Goal: Task Accomplishment & Management: Manage account settings

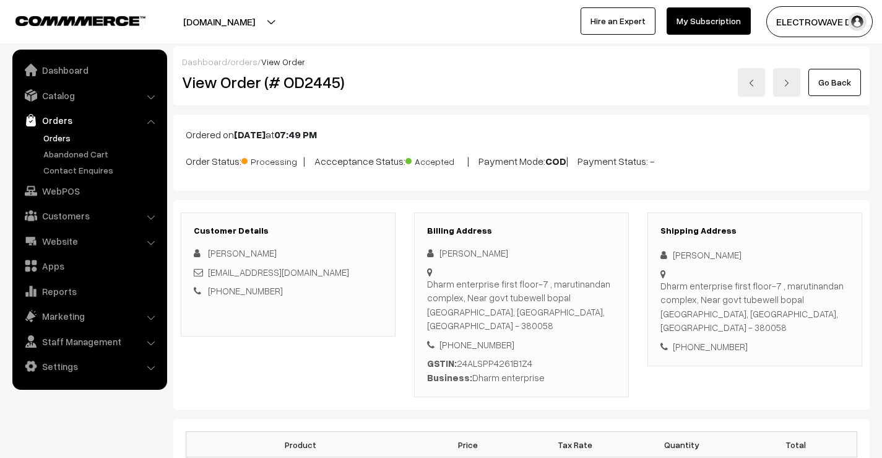
click at [699, 251] on div "Subhashchandra Patel" at bounding box center [755, 255] width 189 height 14
copy div "Subhashchandra"
click at [750, 254] on div "Subhashchandra Patel" at bounding box center [755, 255] width 189 height 14
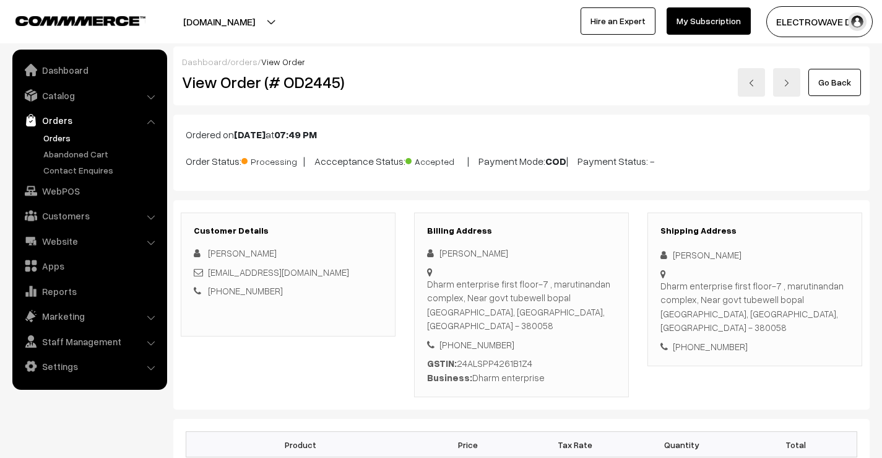
copy div "Patel"
drag, startPoint x: 325, startPoint y: 276, endPoint x: 208, endPoint y: 276, distance: 116.4
click at [208, 276] on div "Hinetcafe01@gmail.com" at bounding box center [288, 272] width 189 height 14
copy link "Hinetcafe01@gmail.com"
click at [715, 339] on div "+91 9998484550" at bounding box center [755, 346] width 189 height 14
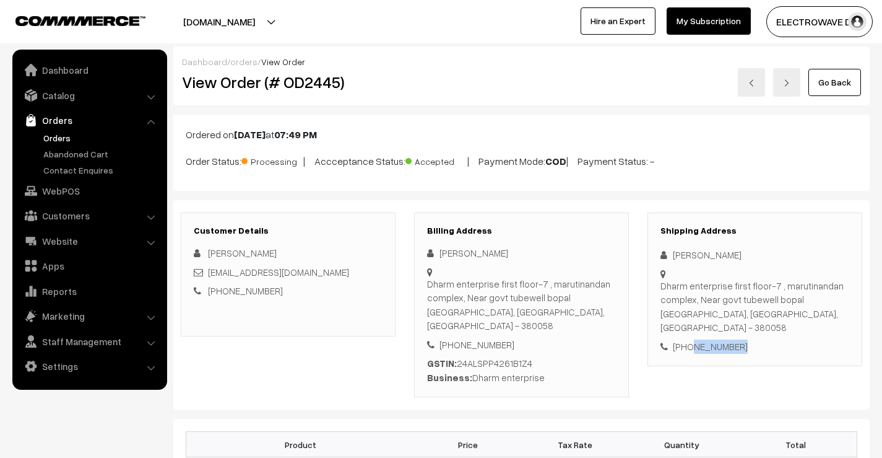
click at [715, 339] on div "+91 9998484550" at bounding box center [755, 346] width 189 height 14
copy div "9998484550"
drag, startPoint x: 673, startPoint y: 253, endPoint x: 801, endPoint y: 297, distance: 135.9
click at [801, 297] on div "Shipping Address Subhashchandra Patel Dharm enterprise first floor-7 , marutina…" at bounding box center [755, 289] width 215 height 154
copy div "Subhashchandra Patel Dharm enterprise first floor-7 , marutinandan complex, Nea…"
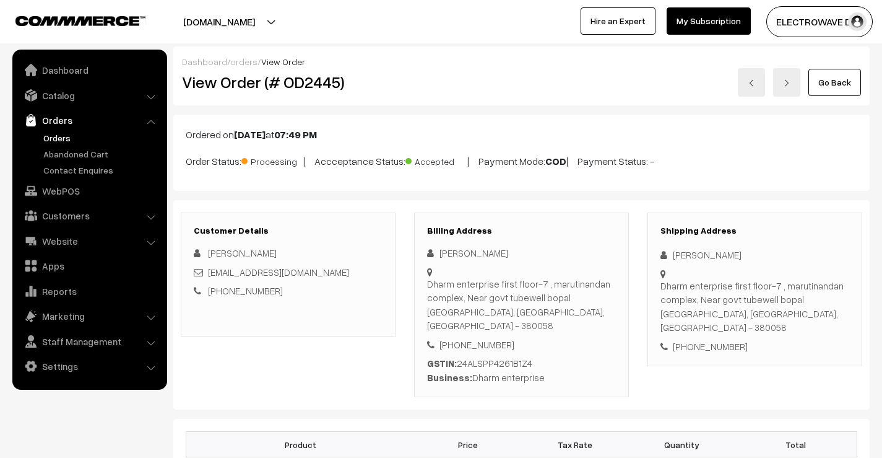
click at [558, 310] on div "Dharm enterprise first floor-7 , marutinandan complex, Near govt tubewell bopal…" at bounding box center [521, 305] width 189 height 56
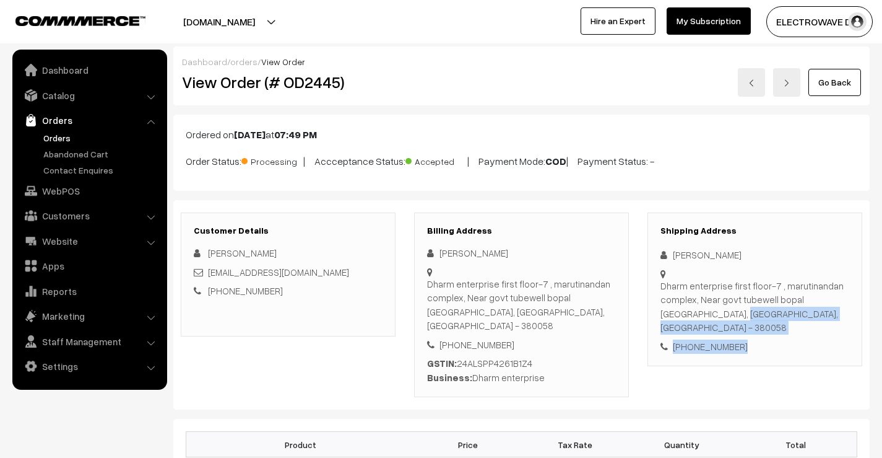
drag, startPoint x: 661, startPoint y: 314, endPoint x: 767, endPoint y: 331, distance: 106.7
click at [767, 331] on div "Shipping Address Subhashchandra Patel Dharm enterprise first floor-7 , marutina…" at bounding box center [755, 289] width 215 height 154
copy div "Ahmedabad, Gujarat, India - 380058 +91 9998484550"
click at [775, 318] on div "Dharm enterprise first floor-7 , marutinandan complex, Near govt tubewell bopal…" at bounding box center [755, 307] width 189 height 56
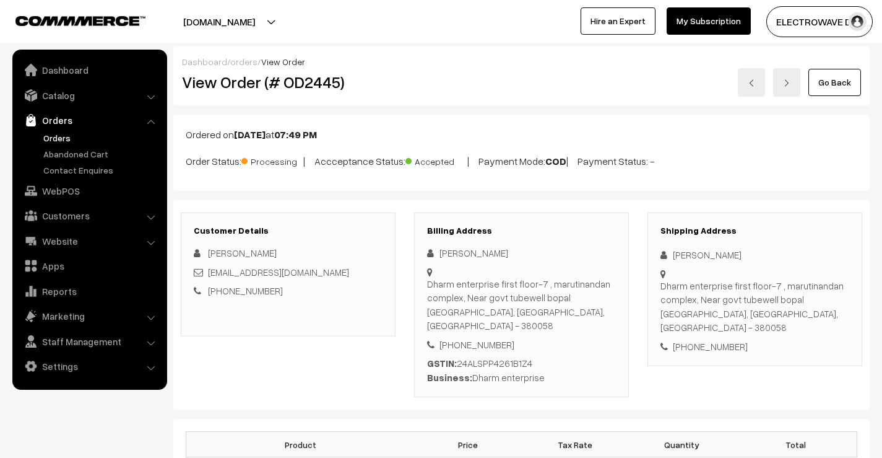
click at [775, 318] on div "Dharm enterprise first floor-7 , marutinandan complex, Near govt tubewell bopal…" at bounding box center [755, 307] width 189 height 56
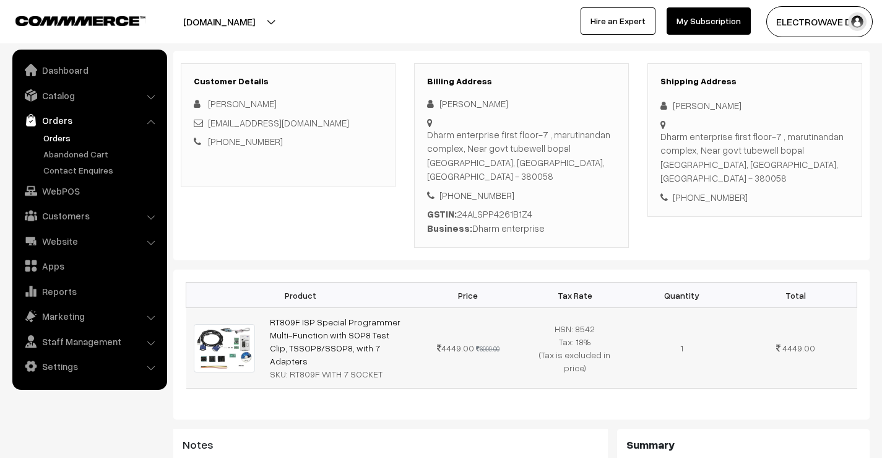
scroll to position [186, 0]
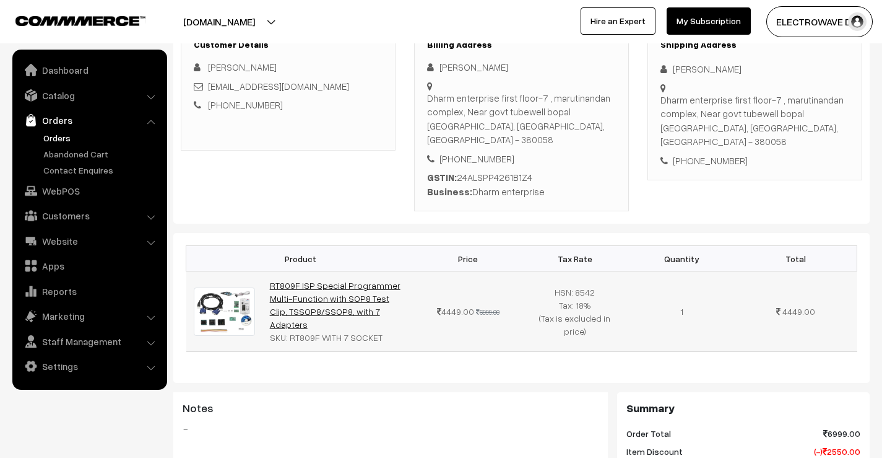
drag, startPoint x: 393, startPoint y: 300, endPoint x: 269, endPoint y: 271, distance: 127.1
click at [269, 271] on td "RT809F ISP Special Programmer Multi-Function with SOP8 Test Clip, TSSOP8/SSOP8,…" at bounding box center [339, 311] width 152 height 81
copy link "RT809F ISP Special Programmer Multi-Function with SOP8 Test Clip, TSSOP8/SSOP8,…"
drag, startPoint x: 288, startPoint y: 311, endPoint x: 380, endPoint y: 310, distance: 92.3
click at [380, 331] on div "SKU: RT809F WITH 7 SOCKET" at bounding box center [338, 337] width 137 height 13
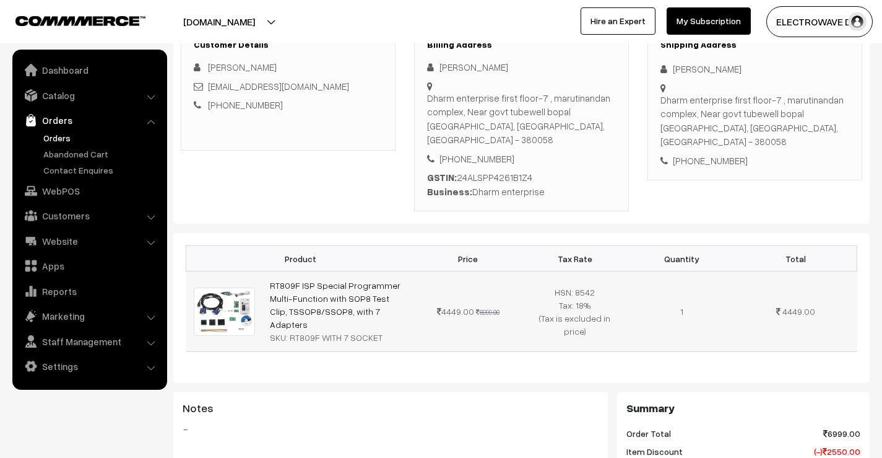
copy div "RT809F WITH 7 SOCKET"
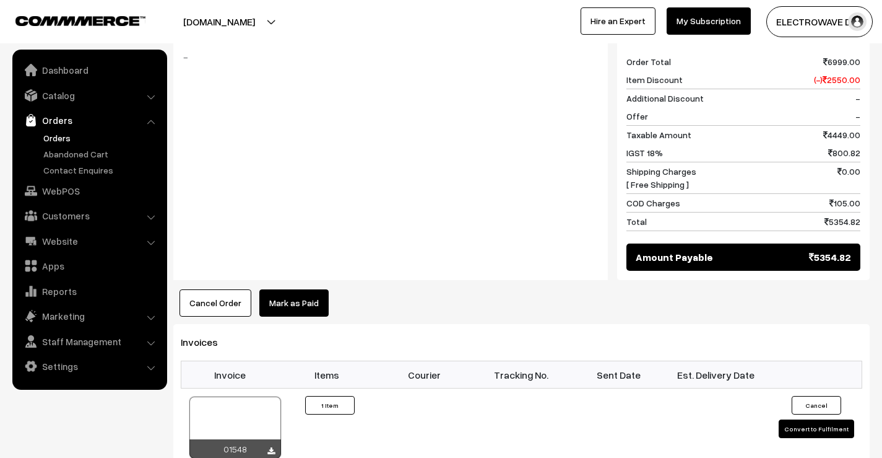
scroll to position [743, 0]
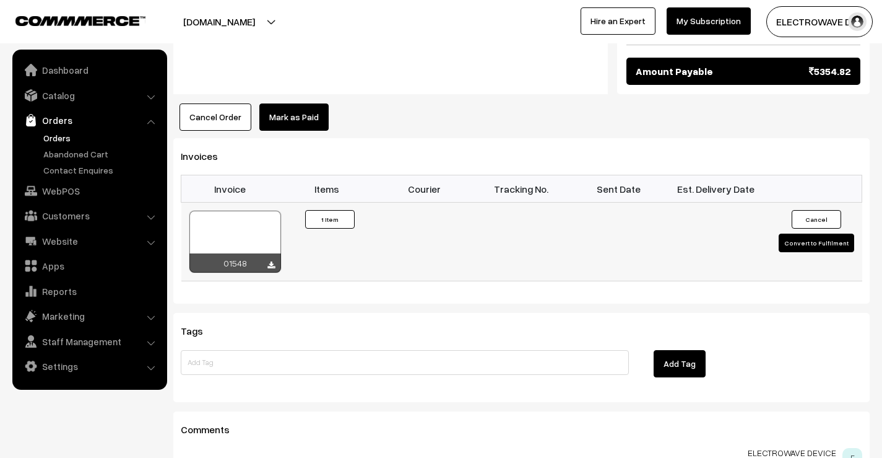
click at [238, 211] on div at bounding box center [236, 242] width 92 height 62
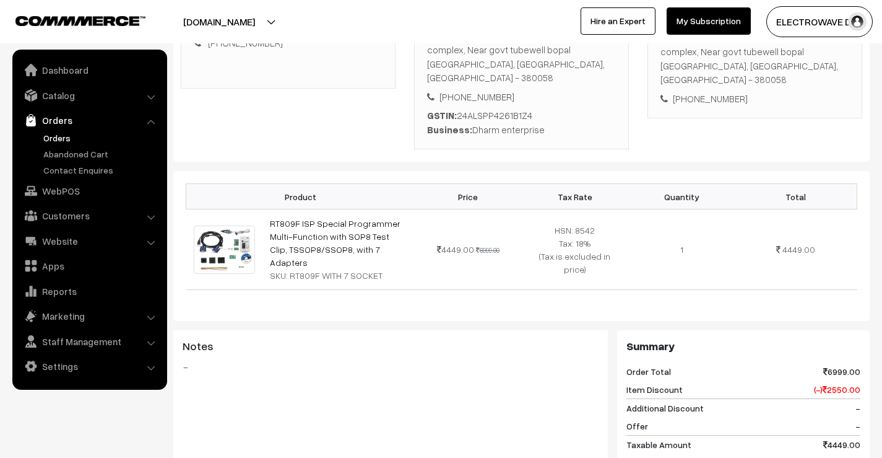
scroll to position [0, 0]
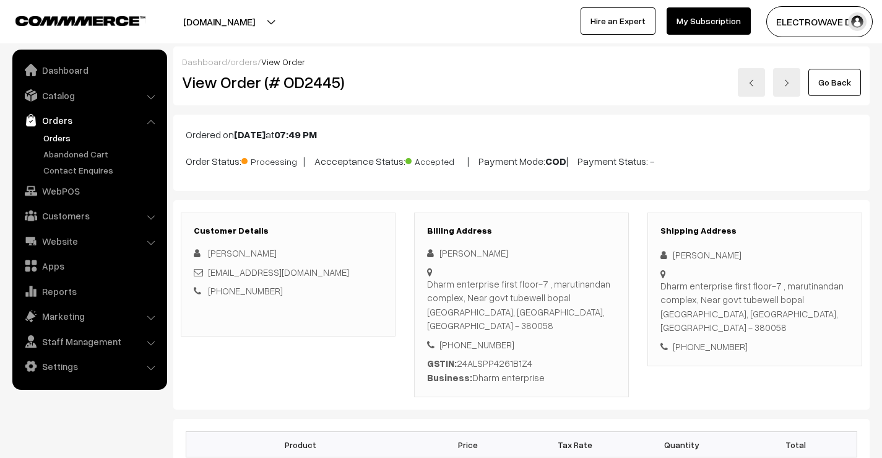
click at [315, 90] on h2 "View Order (# OD2445)" at bounding box center [289, 81] width 214 height 19
copy h2 "OD2445"
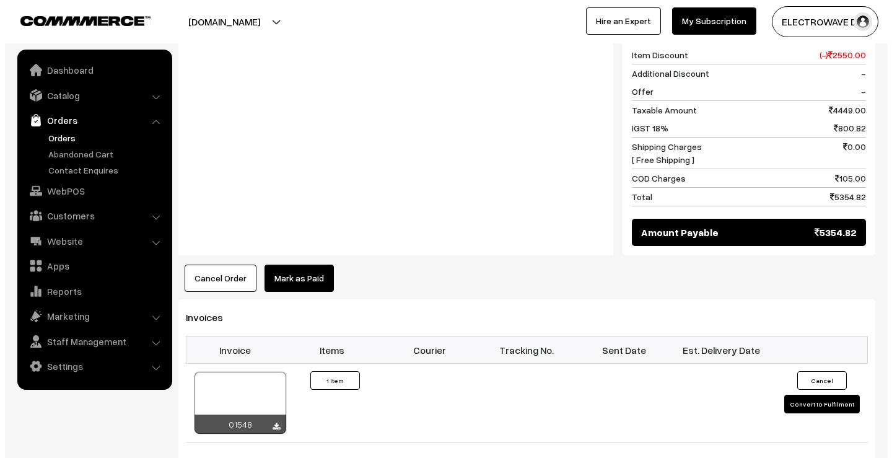
scroll to position [619, 0]
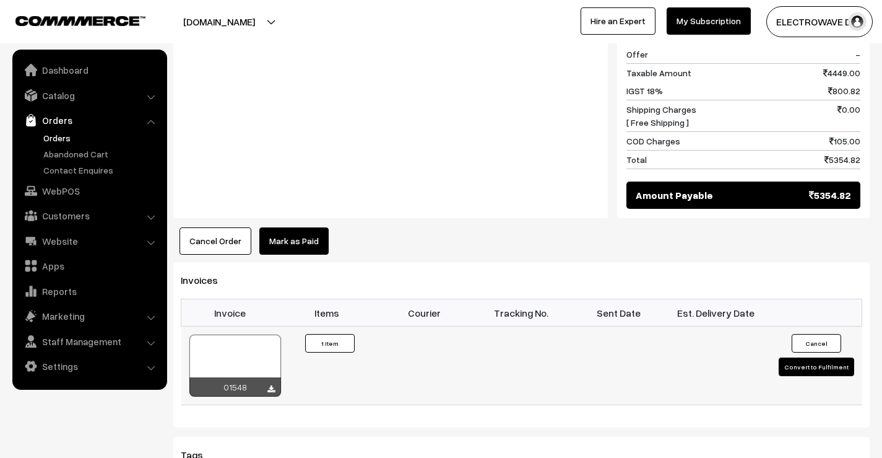
click at [793, 357] on button "Convert to Fulfilment" at bounding box center [817, 366] width 76 height 19
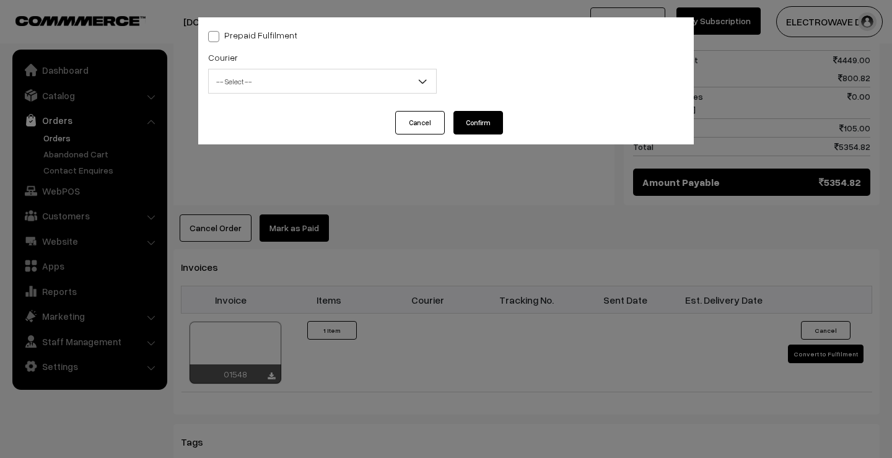
click at [329, 95] on div "Courier -- Select -- BlueDart Xpressbees Delhivery Speed Post Dunzo DTDC shreet…" at bounding box center [322, 75] width 247 height 51
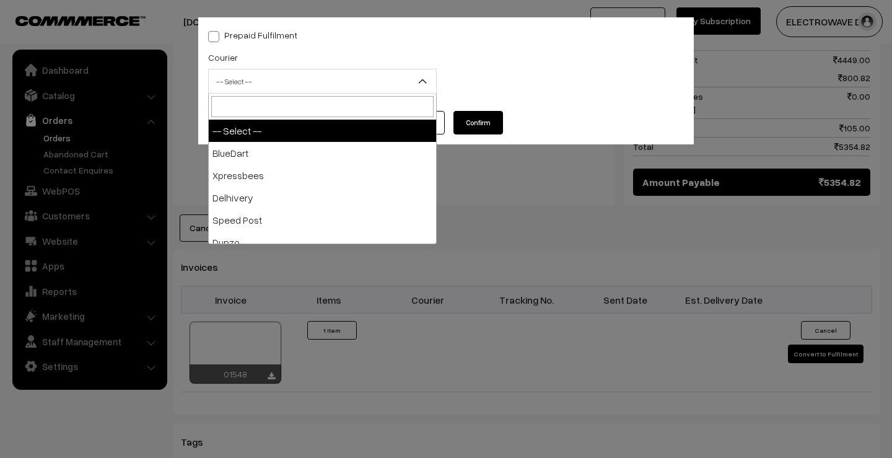
click at [328, 83] on span "-- Select --" at bounding box center [322, 82] width 227 height 22
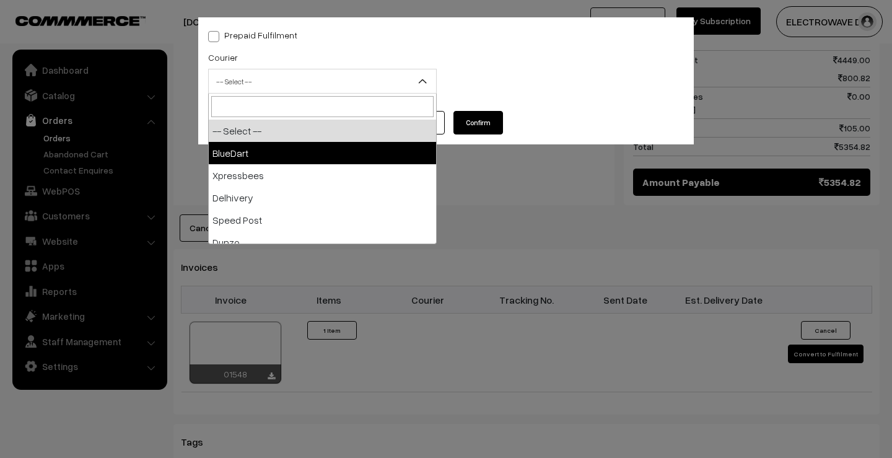
select select "2"
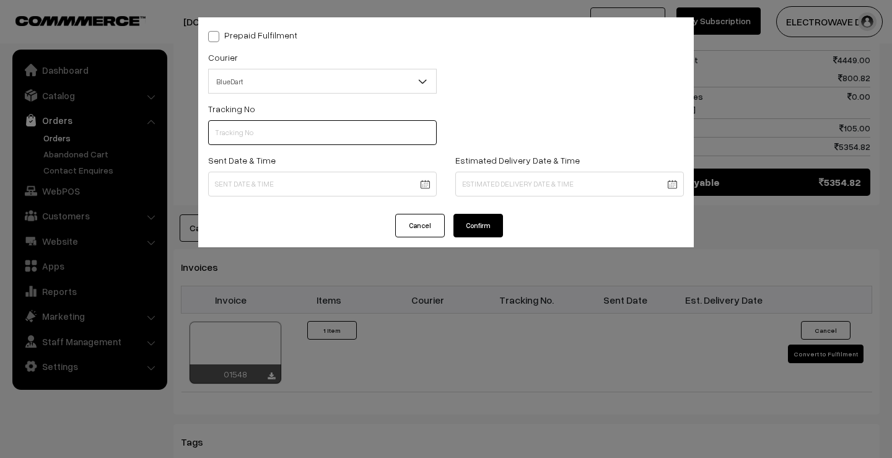
click at [313, 133] on input "text" at bounding box center [322, 132] width 229 height 25
paste input "78051748165"
type input "78051748165"
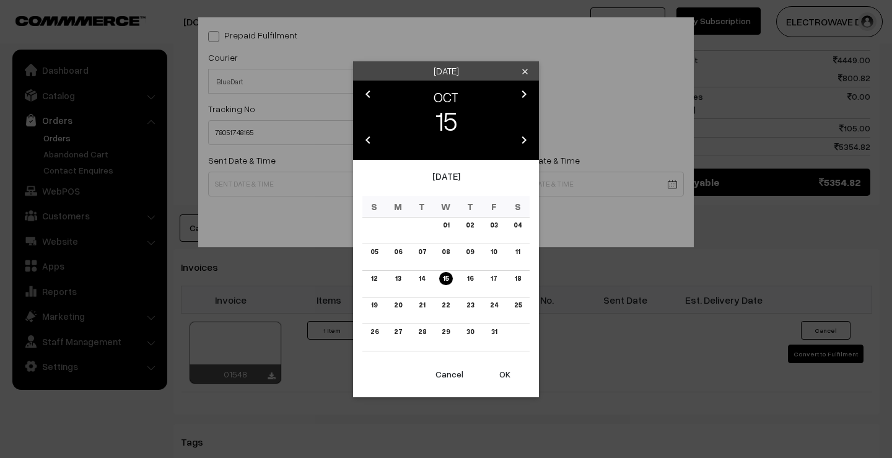
click at [289, 186] on body "Thank you for showing interest. Our team will call you shortly. Close dhruvpro.…" at bounding box center [446, 55] width 892 height 1348
click at [500, 370] on button "OK" at bounding box center [505, 373] width 50 height 27
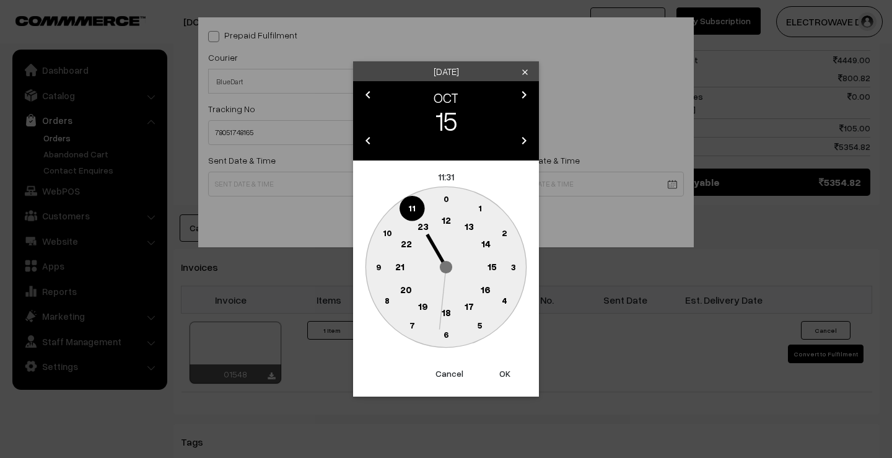
click at [500, 370] on button "OK" at bounding box center [505, 373] width 50 height 27
type input "15-10-2025 11:31"
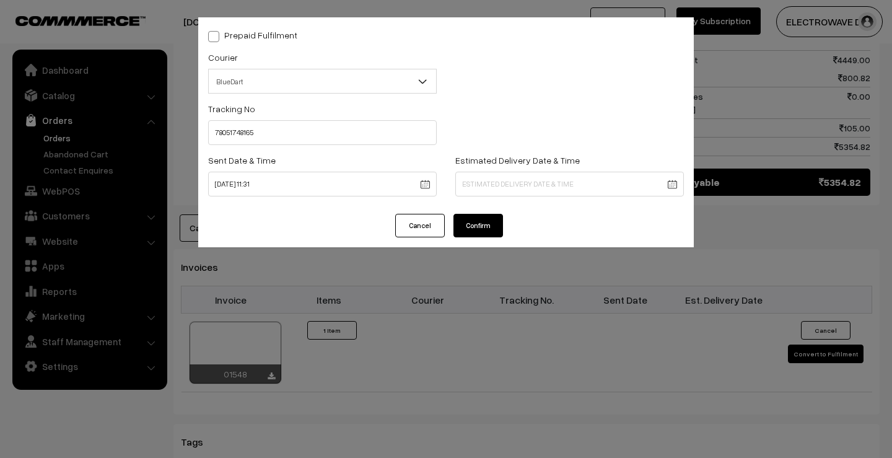
click at [498, 186] on body "Thank you for showing interest. Our team will call you shortly. Close dhruvpro.…" at bounding box center [446, 55] width 892 height 1348
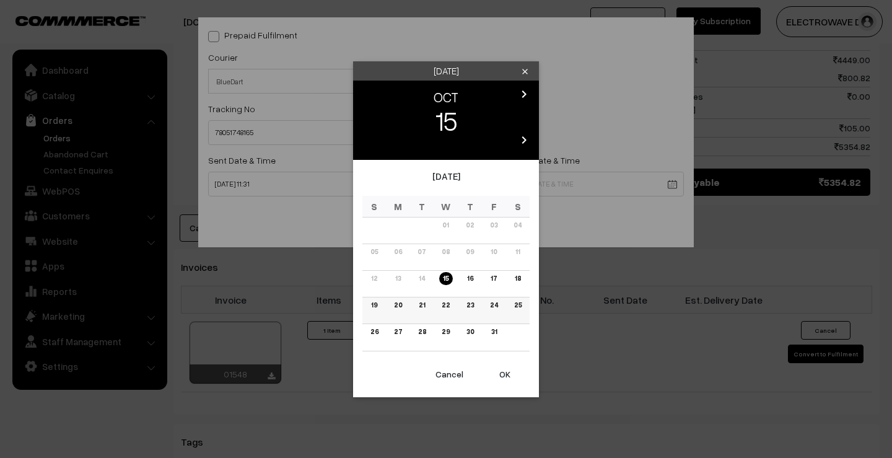
click at [395, 305] on link "20" at bounding box center [397, 304] width 15 height 13
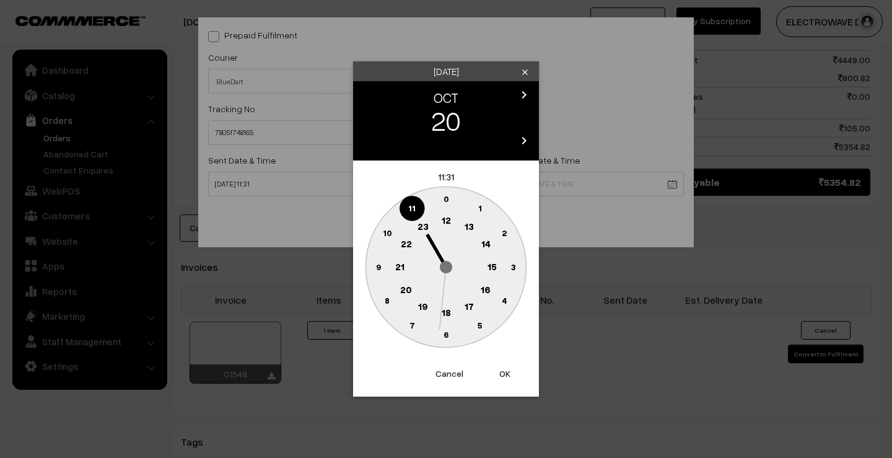
click at [511, 372] on button "OK" at bounding box center [505, 373] width 50 height 27
type input "20-10-2025 11:31"
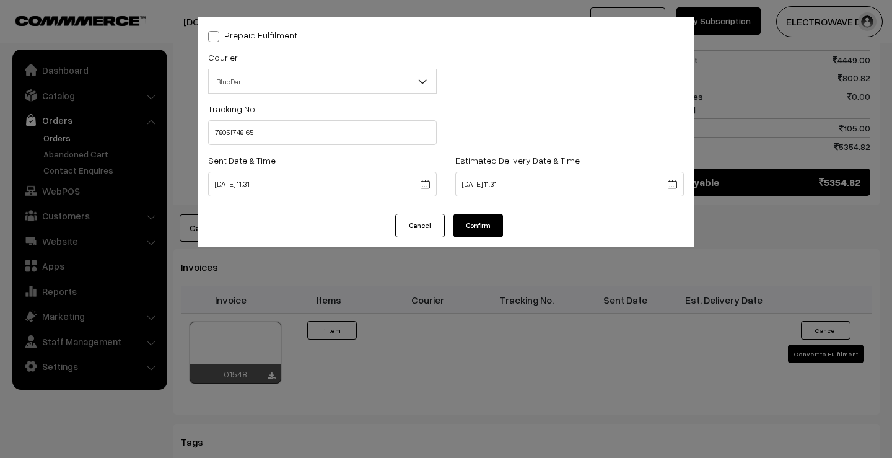
click at [487, 229] on button "Confirm" at bounding box center [478, 226] width 50 height 24
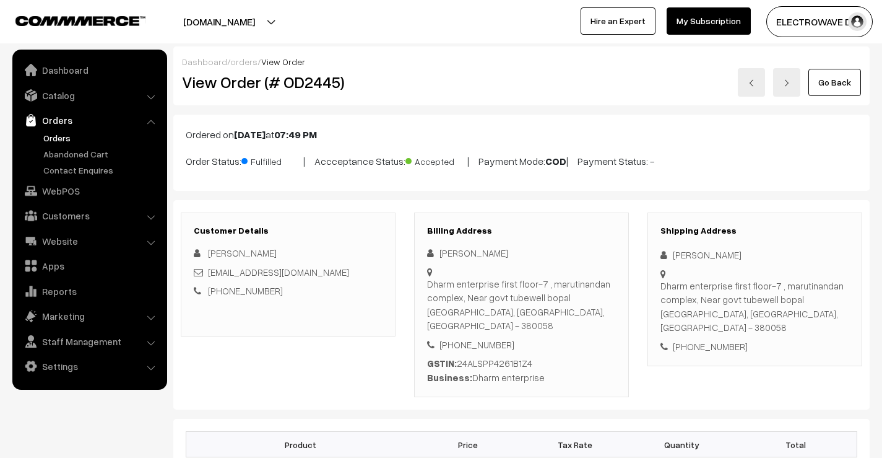
scroll to position [619, 0]
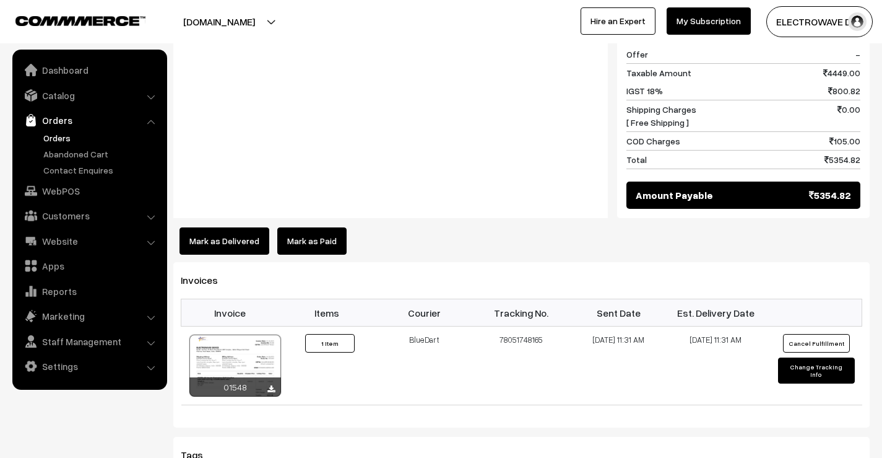
click at [64, 138] on link "Orders" at bounding box center [101, 137] width 123 height 13
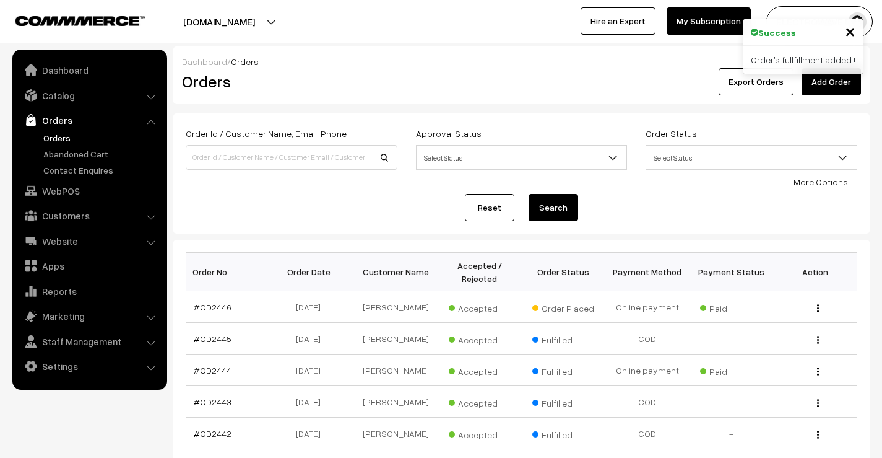
scroll to position [62, 0]
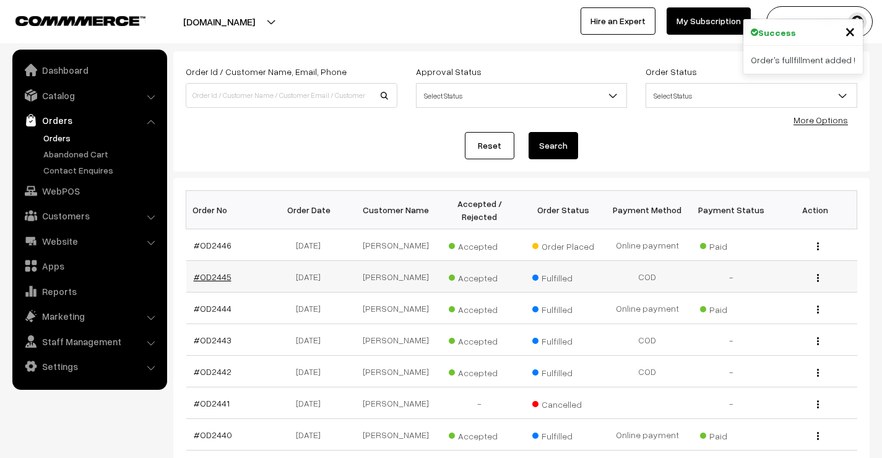
click at [204, 280] on link "#OD2445" at bounding box center [213, 276] width 38 height 11
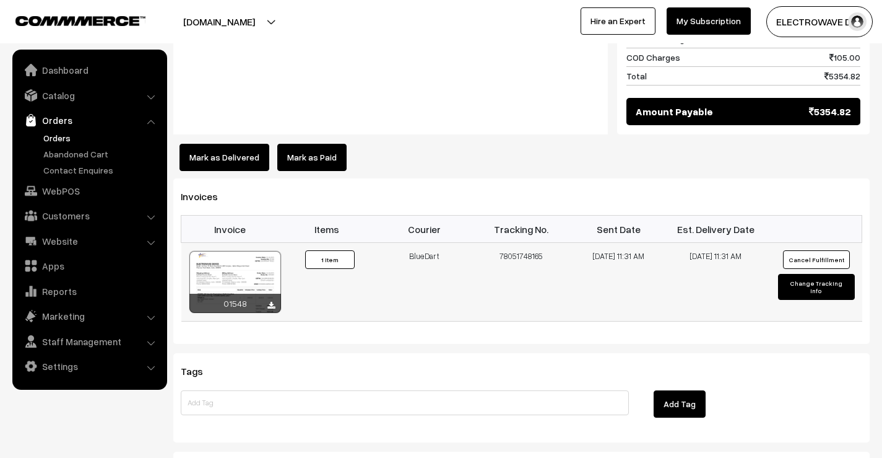
scroll to position [743, 0]
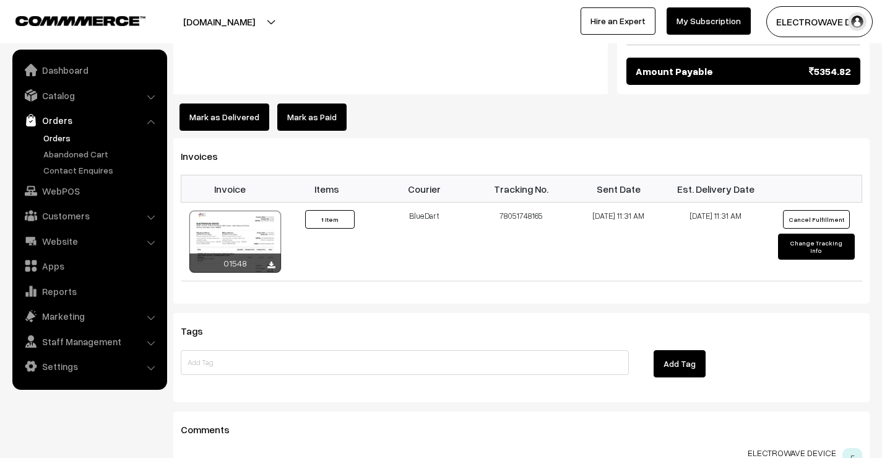
click at [61, 142] on link "Orders" at bounding box center [101, 137] width 123 height 13
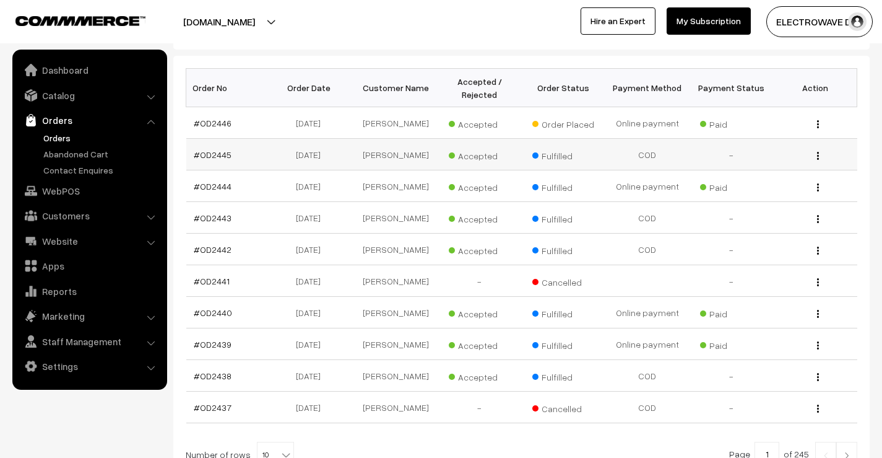
scroll to position [186, 0]
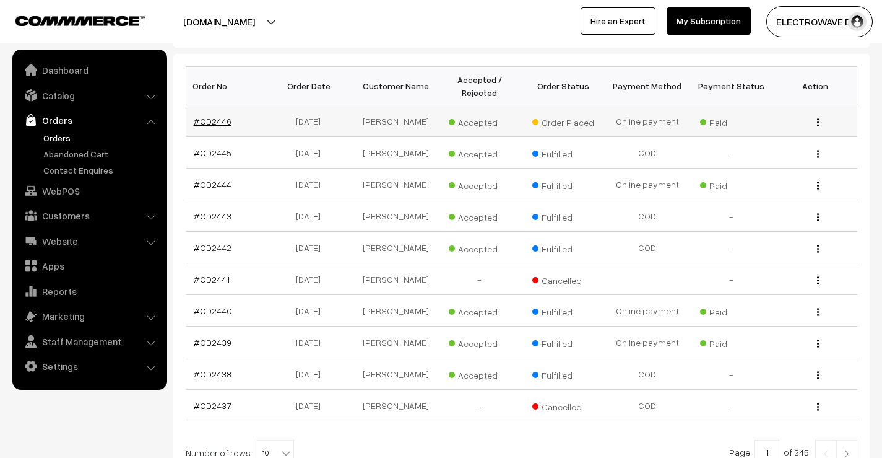
click at [211, 120] on link "#OD2446" at bounding box center [213, 121] width 38 height 11
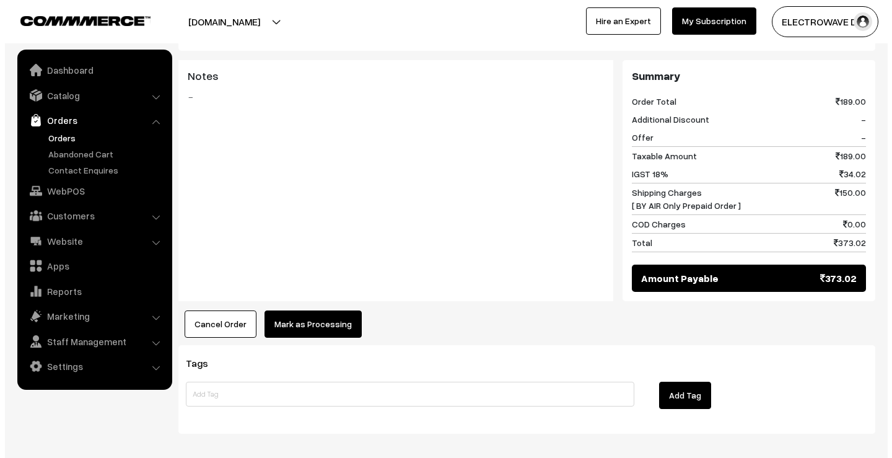
scroll to position [544, 0]
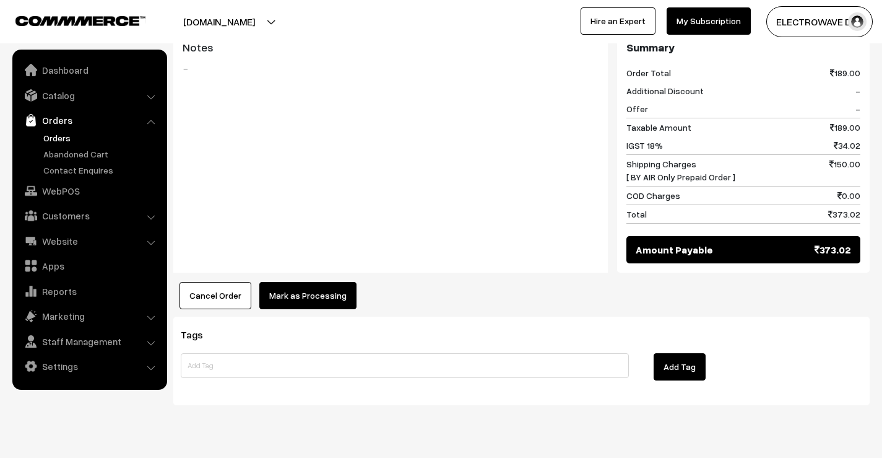
click at [318, 282] on button "Mark as Processing" at bounding box center [307, 295] width 97 height 27
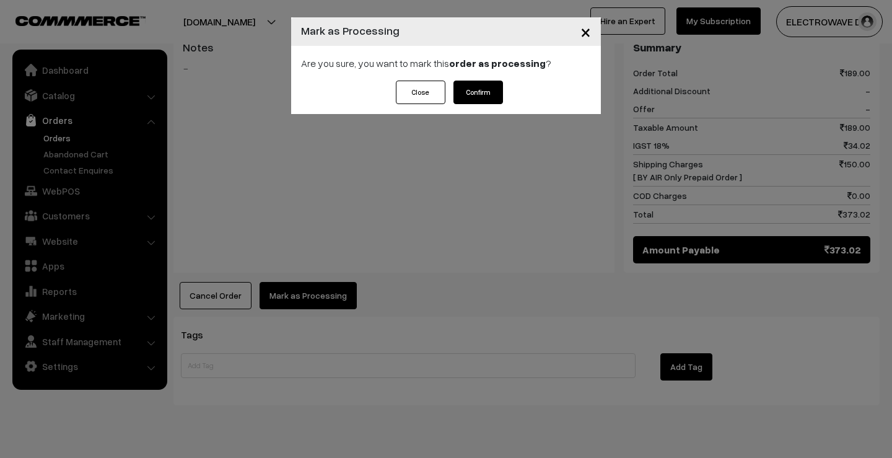
click at [486, 89] on button "Confirm" at bounding box center [478, 93] width 50 height 24
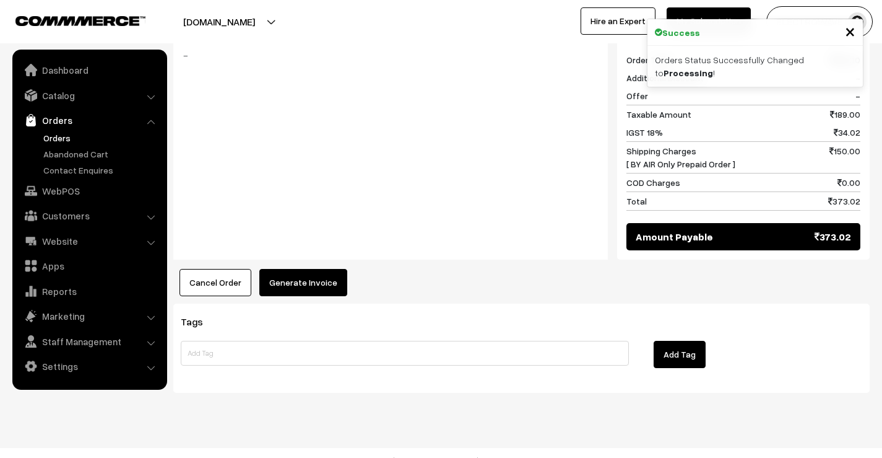
click at [319, 269] on button "Generate Invoice" at bounding box center [303, 282] width 88 height 27
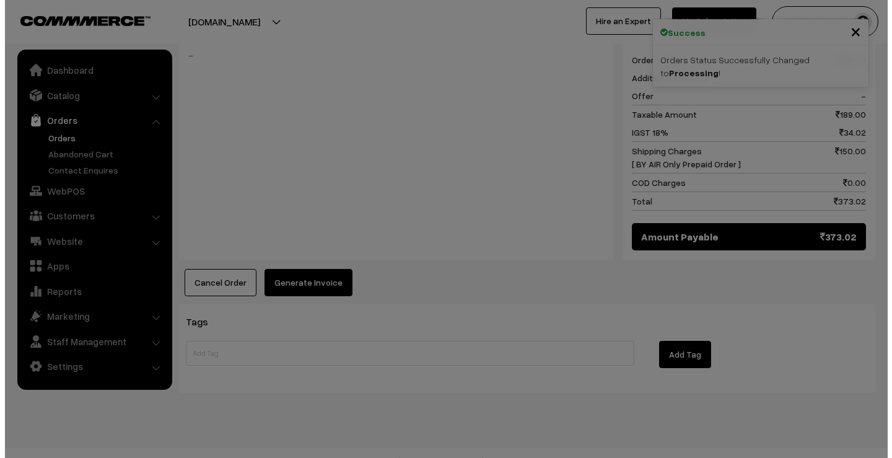
scroll to position [538, 0]
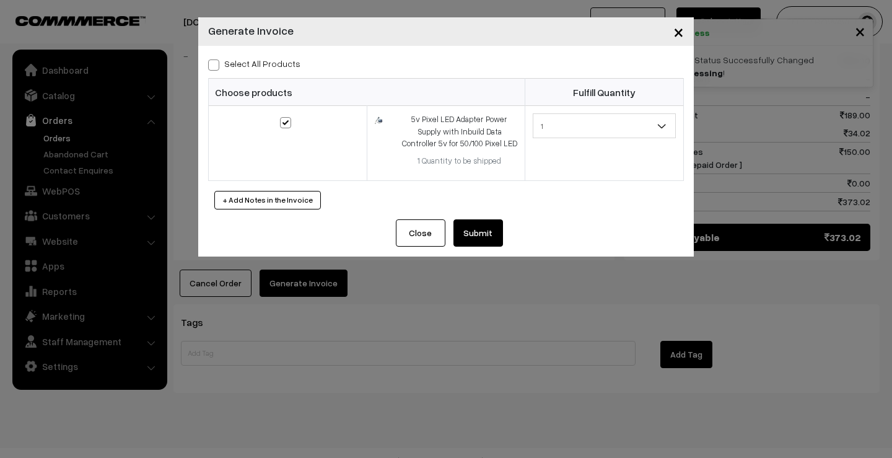
click at [472, 224] on button "Submit" at bounding box center [478, 232] width 50 height 27
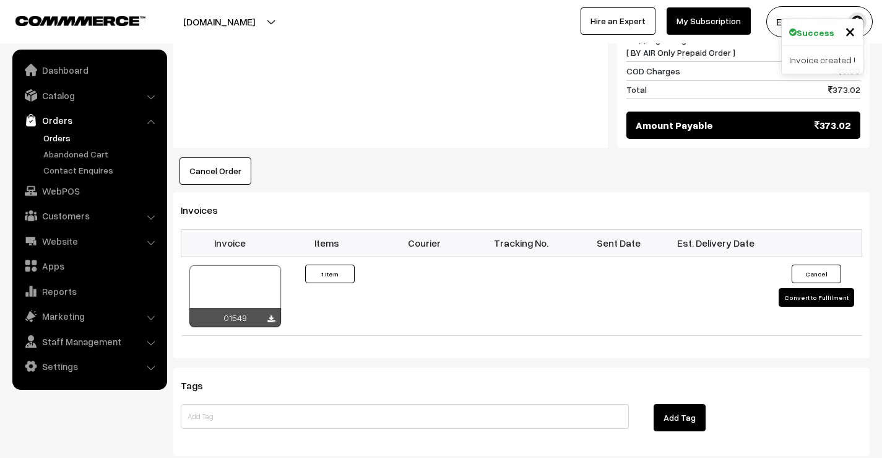
scroll to position [681, 0]
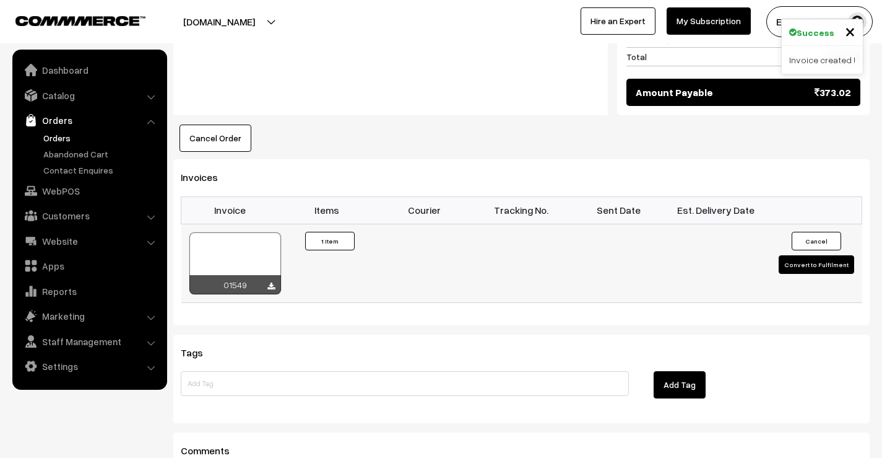
click at [246, 245] on div at bounding box center [236, 263] width 92 height 62
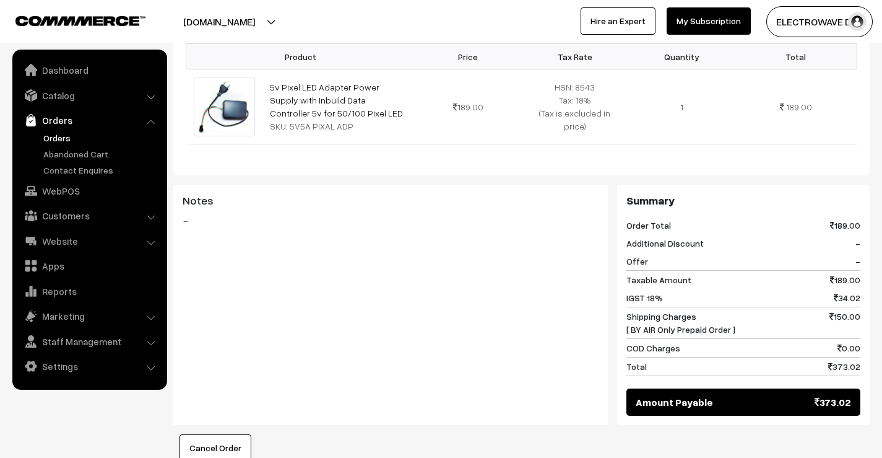
scroll to position [124, 0]
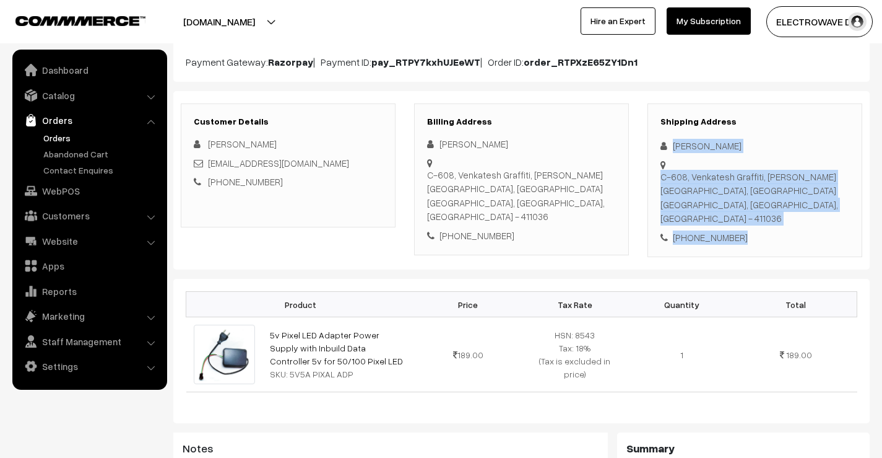
drag, startPoint x: 665, startPoint y: 133, endPoint x: 725, endPoint y: 214, distance: 100.9
click at [764, 243] on div "Shipping Address [PERSON_NAME] [STREET_ADDRESS][PERSON_NAME] [PHONE_NUMBER]" at bounding box center [755, 180] width 215 height 154
copy div "Aniruddha Shukla C-608, Venkatesh Graffiti, Keshav Nagar, Mundhwa Pune, Maharas…"
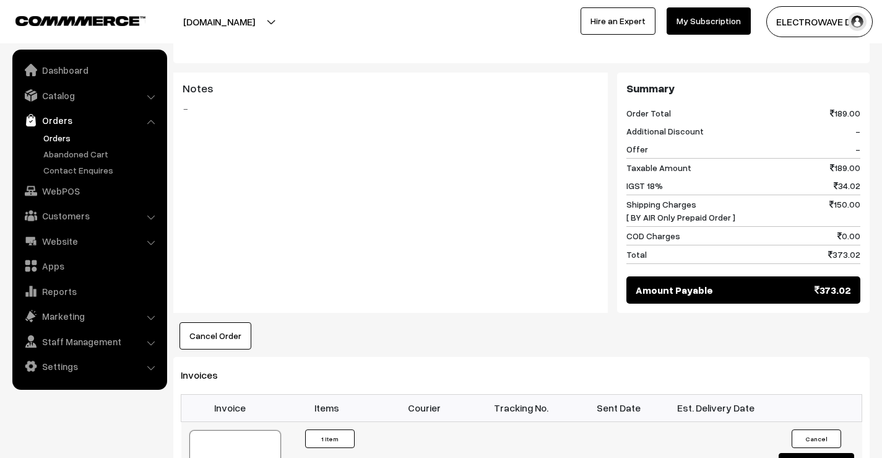
scroll to position [619, 0]
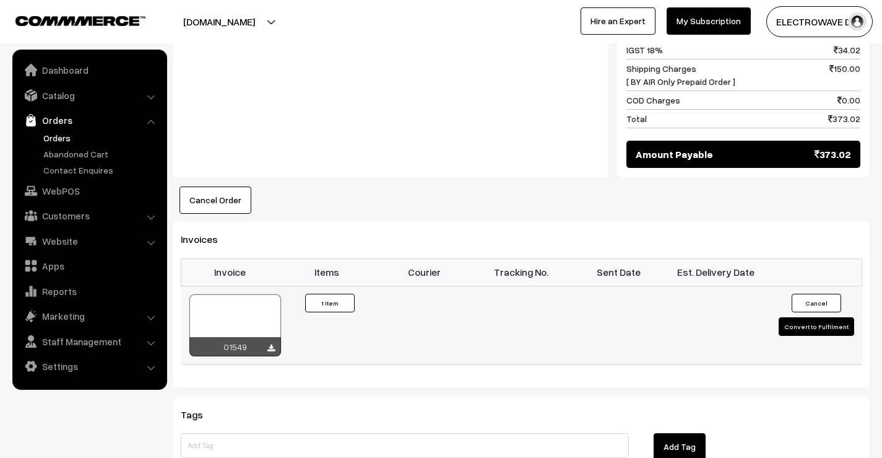
click at [248, 294] on div at bounding box center [236, 325] width 92 height 62
click at [785, 317] on button "Convert to Fulfilment" at bounding box center [817, 326] width 76 height 19
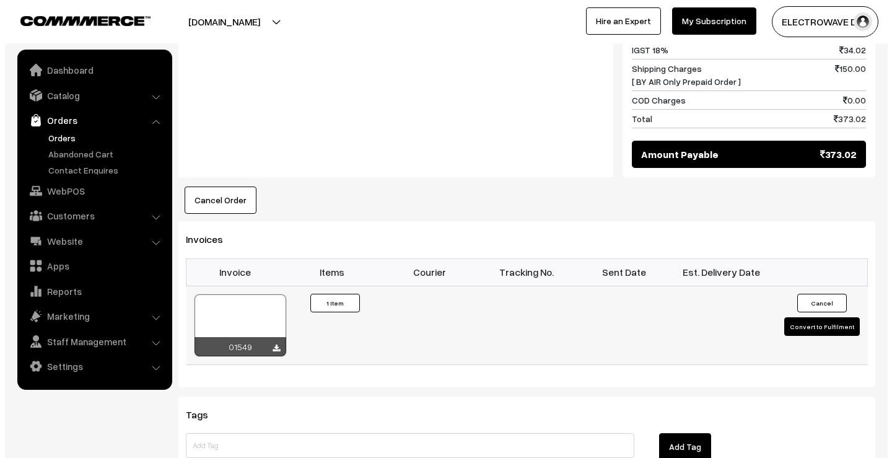
scroll to position [621, 0]
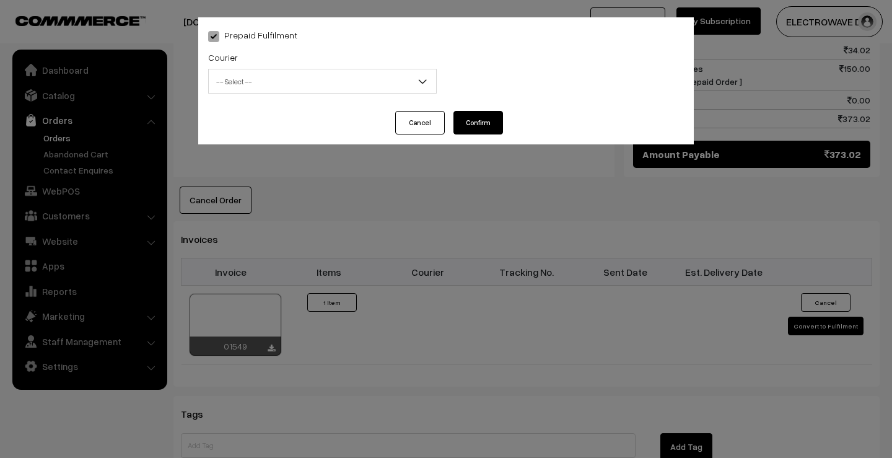
drag, startPoint x: 425, startPoint y: 128, endPoint x: 507, endPoint y: 168, distance: 91.1
click at [425, 128] on button "Cancel" at bounding box center [420, 123] width 50 height 24
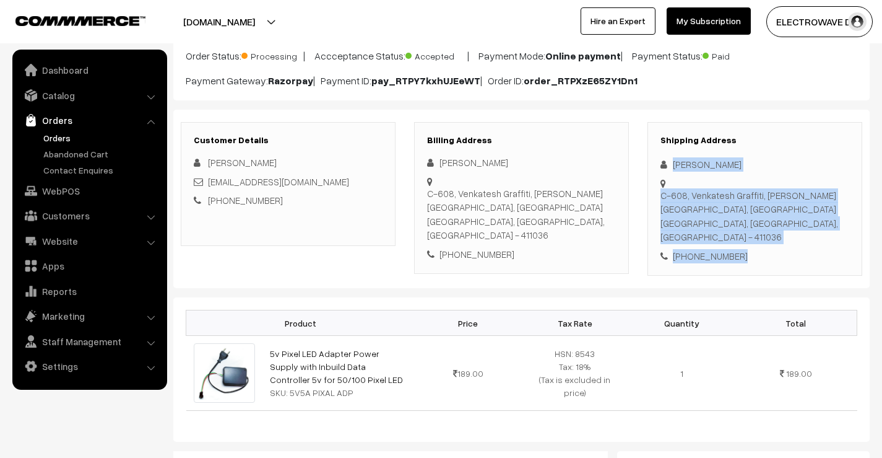
scroll to position [0, 0]
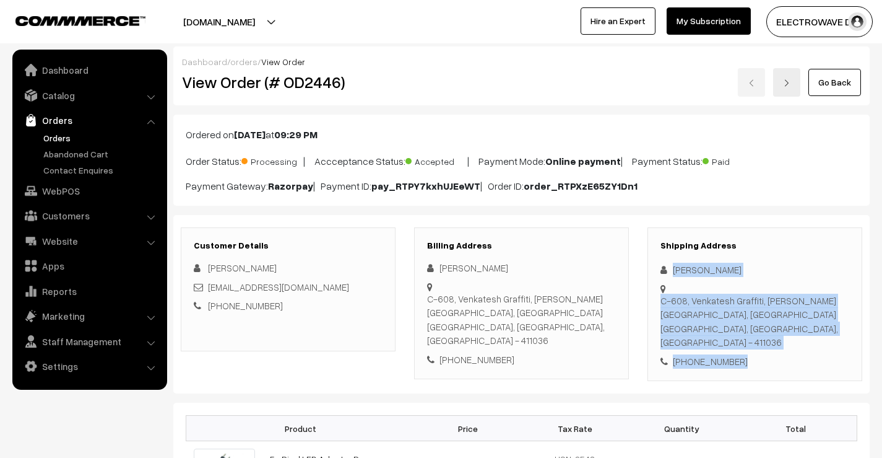
click at [767, 334] on div "C-608, Venkatesh Graffiti, Keshav Nagar, Mundhwa Pune, Maharashtra, India - 411…" at bounding box center [755, 322] width 189 height 56
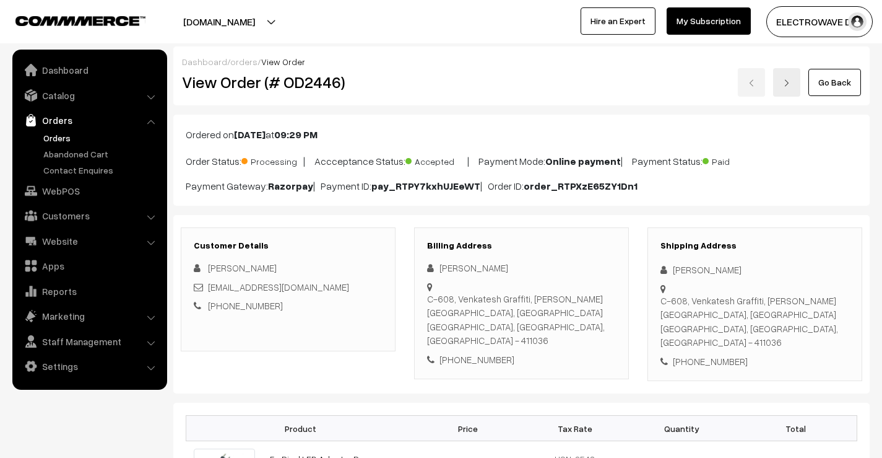
click at [767, 334] on div "C-608, Venkatesh Graffiti, Keshav Nagar, Mundhwa Pune, Maharashtra, India - 411…" at bounding box center [755, 322] width 189 height 56
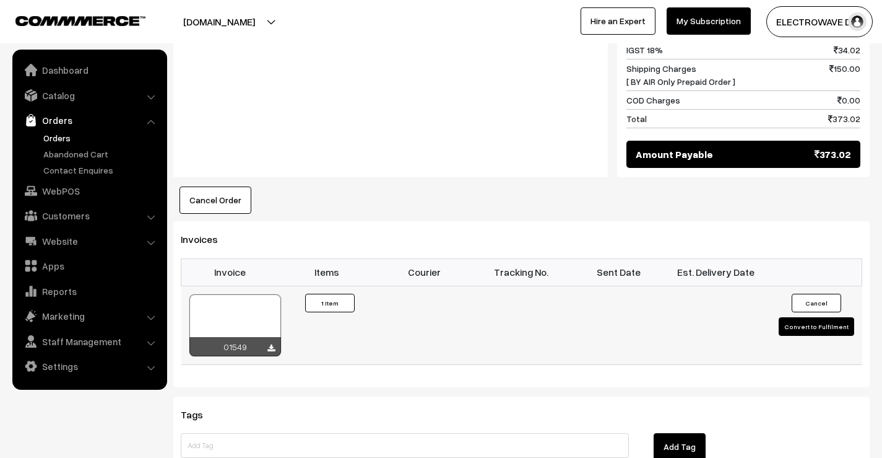
click at [796, 317] on button "Convert to Fulfilment" at bounding box center [817, 326] width 76 height 19
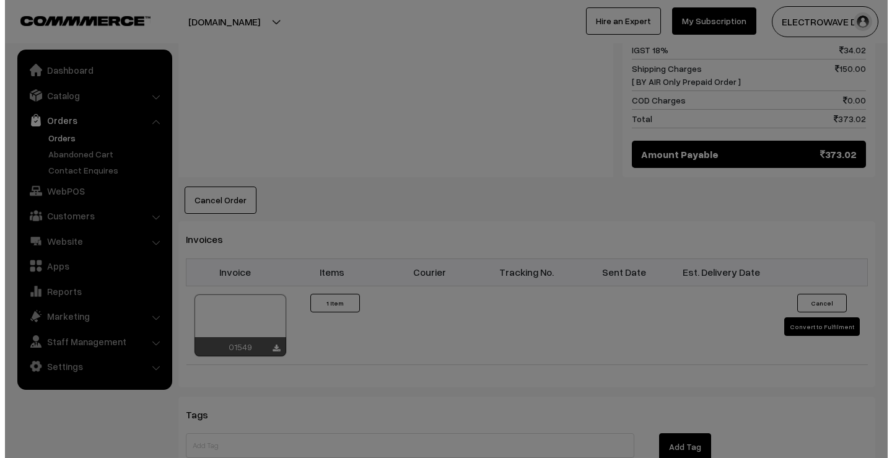
scroll to position [621, 0]
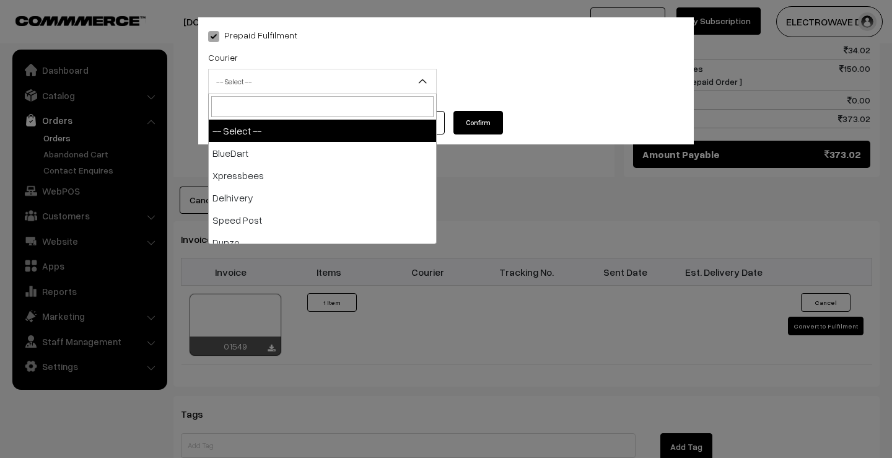
click at [251, 85] on span "-- Select --" at bounding box center [322, 82] width 227 height 22
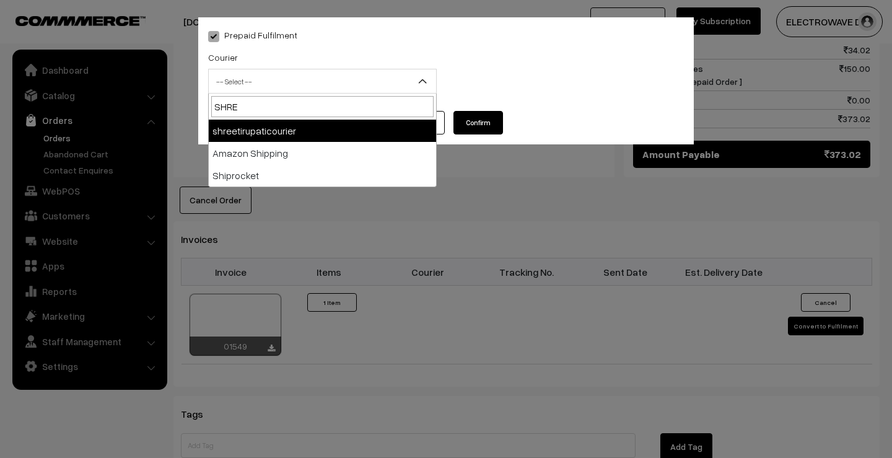
type input "SHREE"
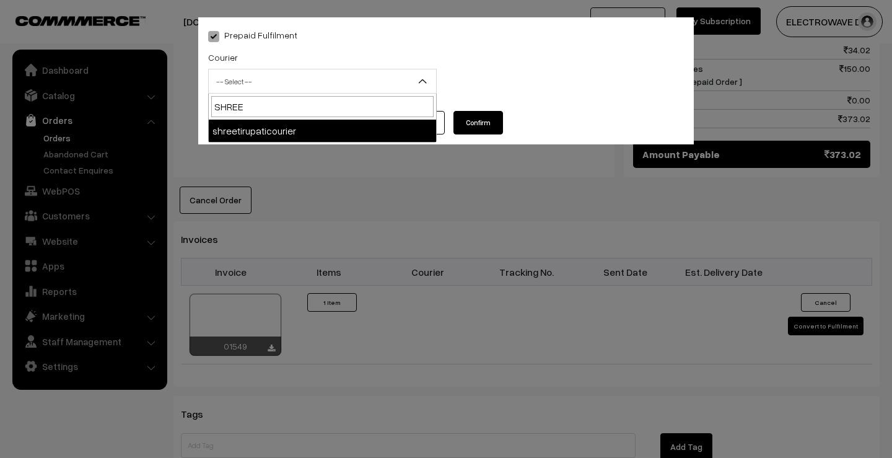
select select "8"
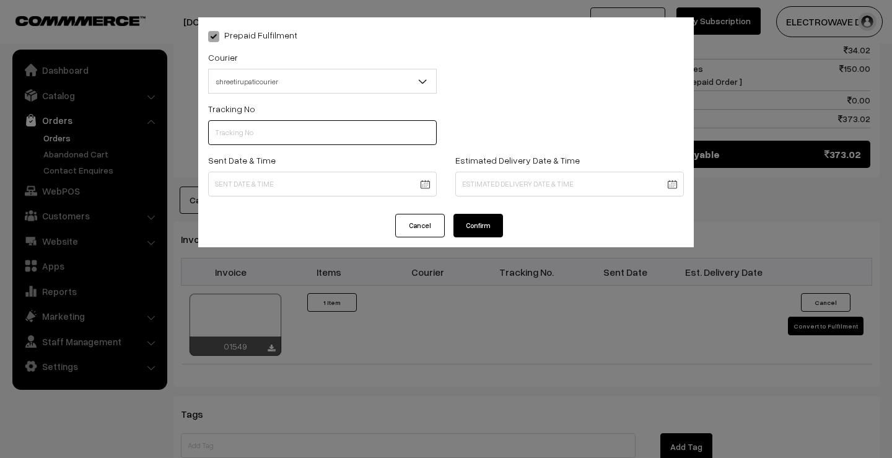
click at [256, 136] on input "text" at bounding box center [322, 132] width 229 height 25
type input "374800042305"
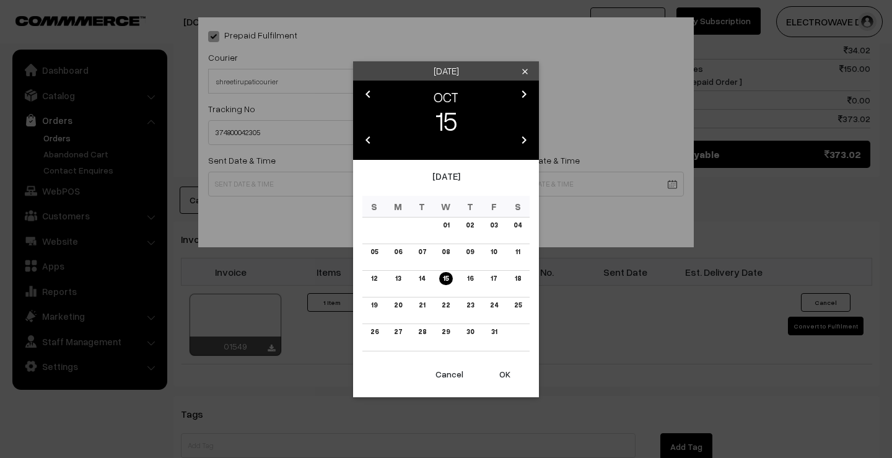
click at [297, 185] on body "Thank you for showing interest. Our team will call you shortly. Close dhruvpro.…" at bounding box center [446, 40] width 892 height 1322
click at [508, 380] on button "OK" at bounding box center [505, 373] width 50 height 27
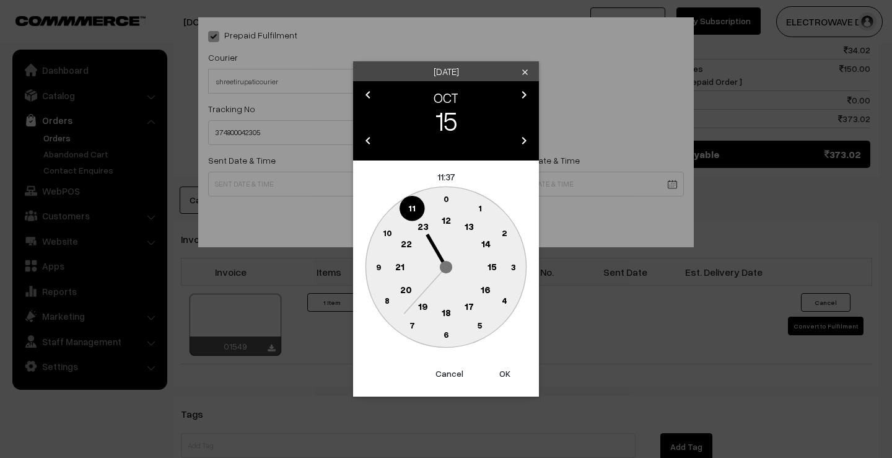
click at [508, 379] on button "OK" at bounding box center [505, 373] width 50 height 27
click at [507, 379] on button "OK" at bounding box center [505, 373] width 50 height 27
type input "15-10-2025 11:37"
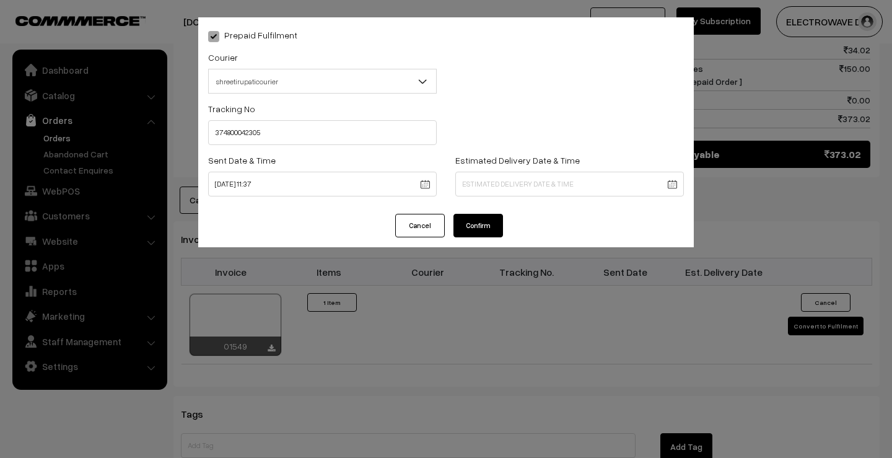
click at [504, 185] on body "Thank you for showing interest. Our team will call you shortly. Close dhruvpro.…" at bounding box center [446, 40] width 892 height 1322
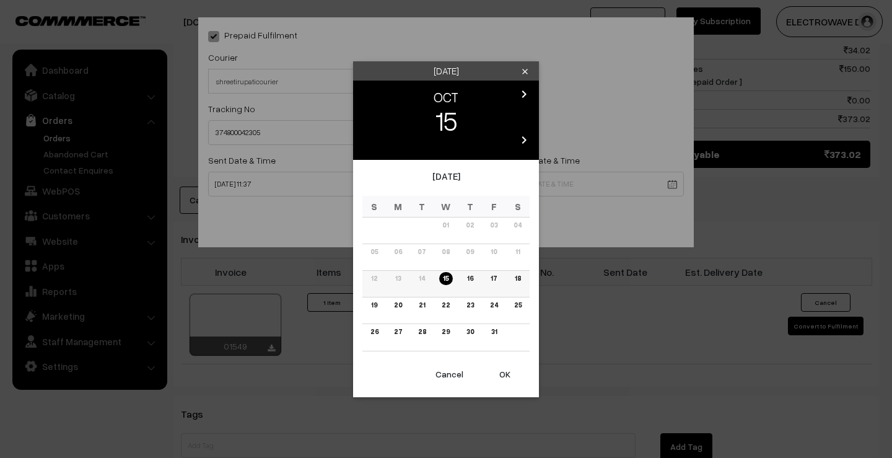
click at [399, 295] on td "13" at bounding box center [398, 283] width 24 height 27
click at [399, 297] on td "20" at bounding box center [398, 310] width 24 height 27
click at [395, 303] on link "20" at bounding box center [397, 304] width 15 height 13
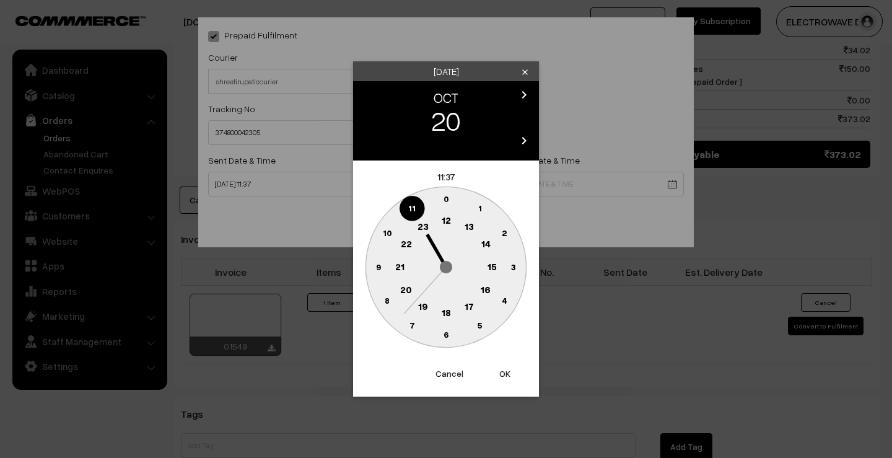
click at [503, 375] on button "OK" at bounding box center [505, 373] width 50 height 27
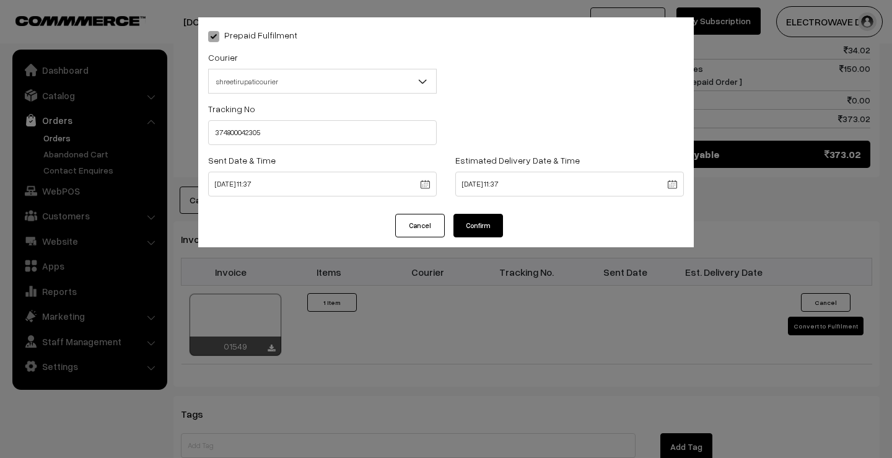
click at [494, 192] on body "Thank you for showing interest. Our team will call you shortly. Close dhruvpro.…" at bounding box center [446, 40] width 892 height 1322
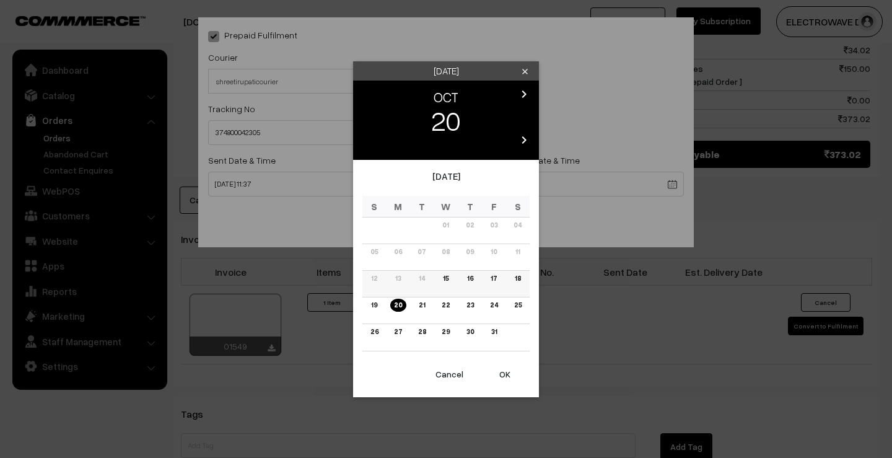
click at [523, 278] on link "18" at bounding box center [517, 278] width 14 height 13
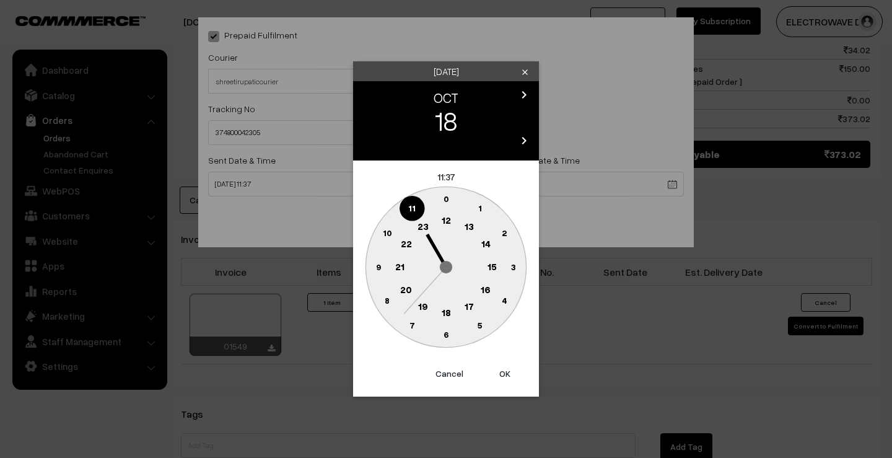
click at [508, 375] on button "OK" at bounding box center [505, 373] width 50 height 27
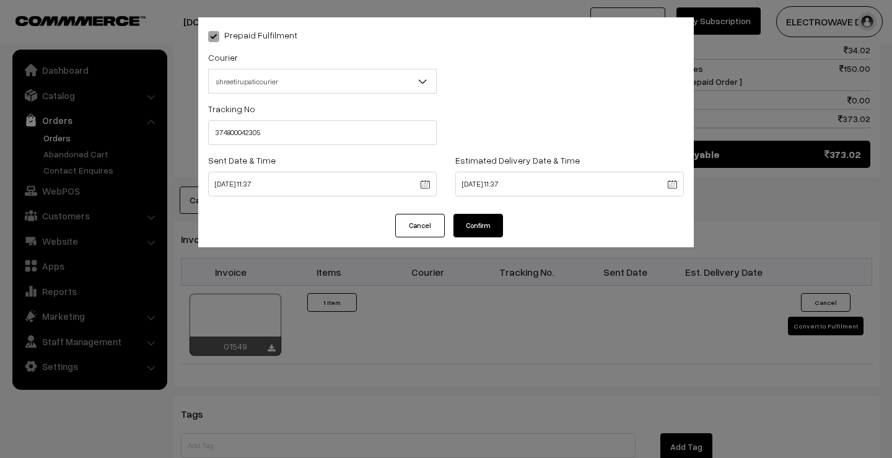
type input "18-10-2025 11:37"
click at [477, 225] on button "Confirm" at bounding box center [478, 226] width 50 height 24
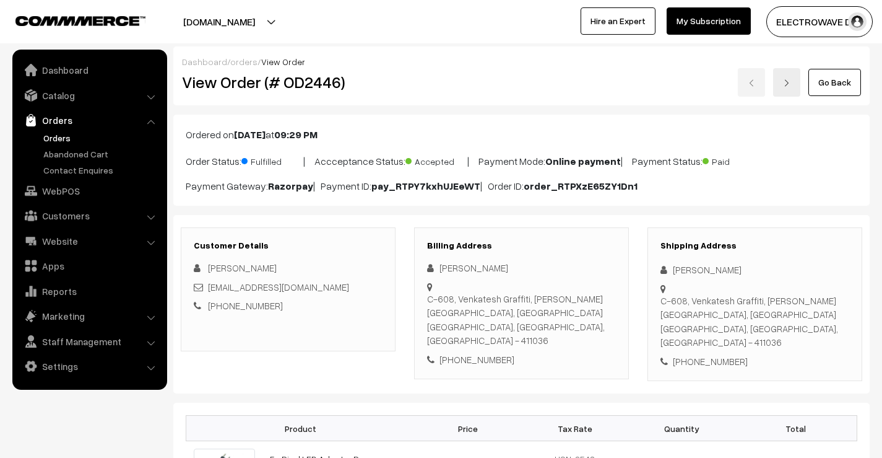
scroll to position [619, 0]
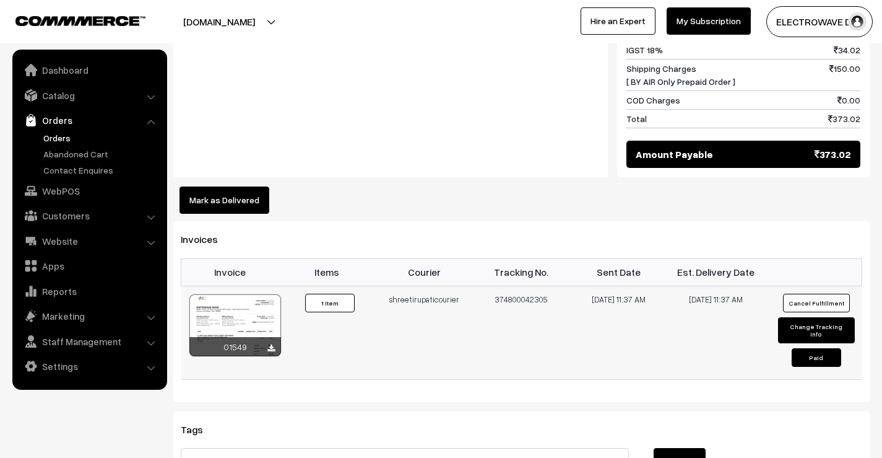
click at [796, 317] on button "Change Tracking Info" at bounding box center [816, 330] width 76 height 26
select select "8"
type input "374800042305"
type input "[DATE] 11:37"
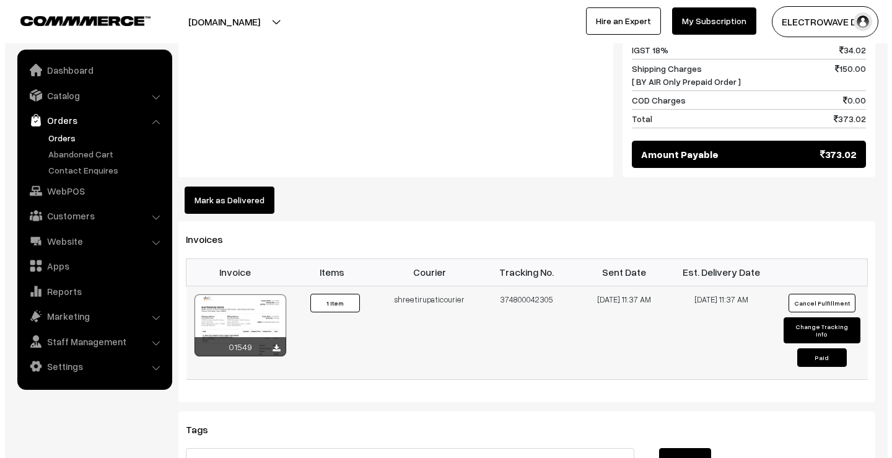
scroll to position [621, 0]
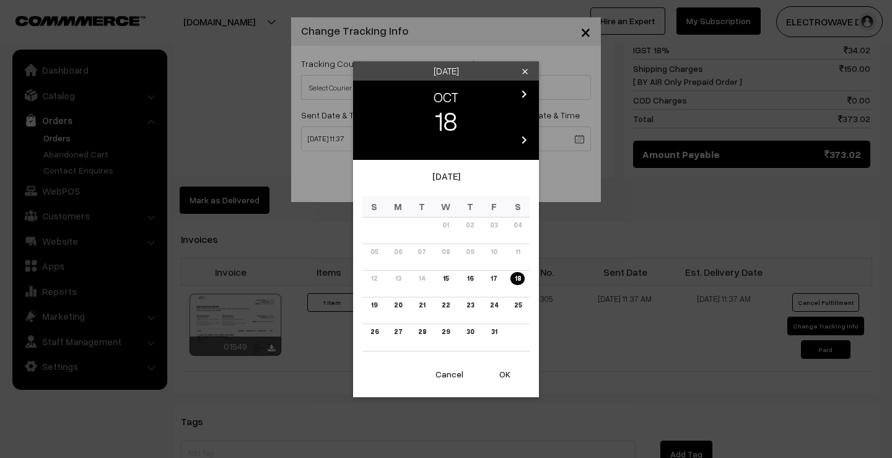
click at [485, 147] on body "Thank you for showing interest. Our team will call you shortly. Close [DOMAIN_N…" at bounding box center [446, 43] width 892 height 1329
click at [494, 279] on link "17" at bounding box center [494, 278] width 14 height 13
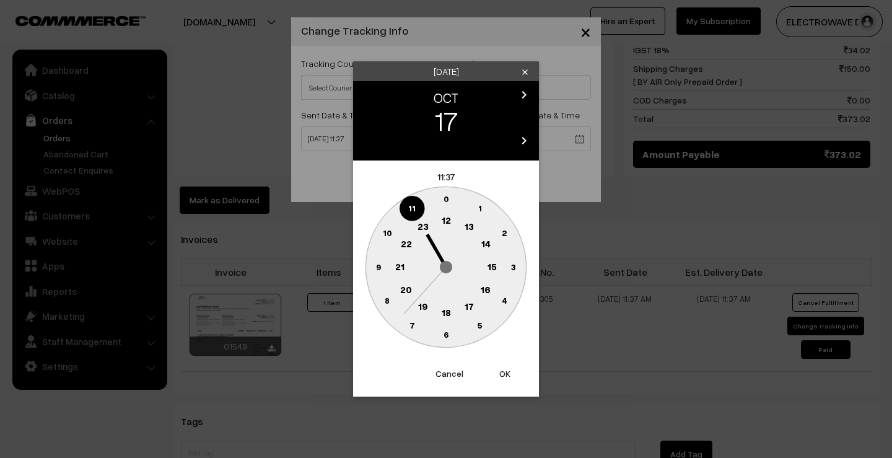
click at [505, 370] on button "OK" at bounding box center [505, 373] width 50 height 27
type input "17-10-2025 11:37"
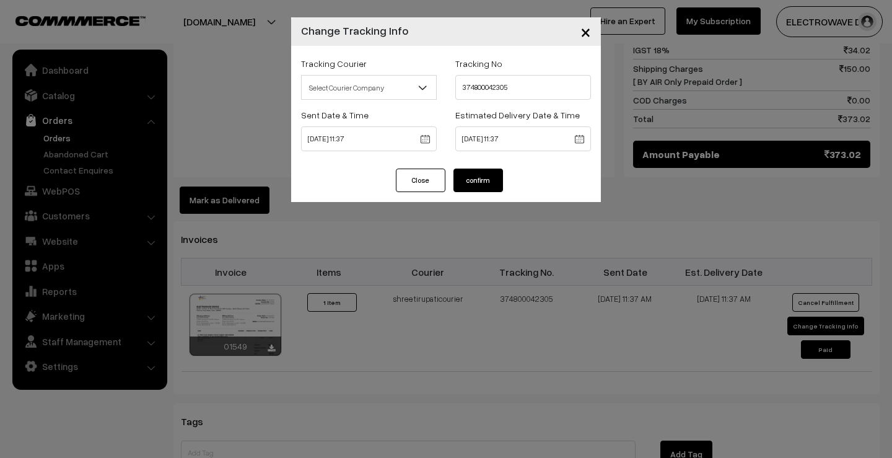
click at [491, 186] on button "confirm" at bounding box center [478, 180] width 50 height 24
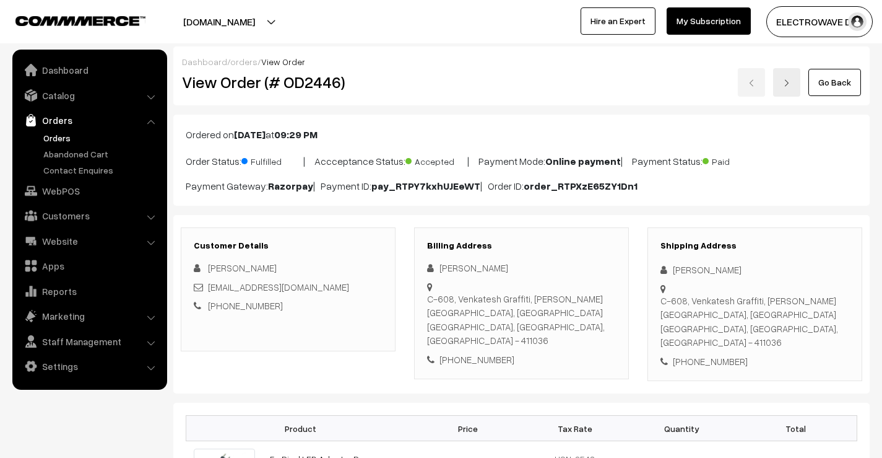
click at [53, 136] on link "Orders" at bounding box center [101, 137] width 123 height 13
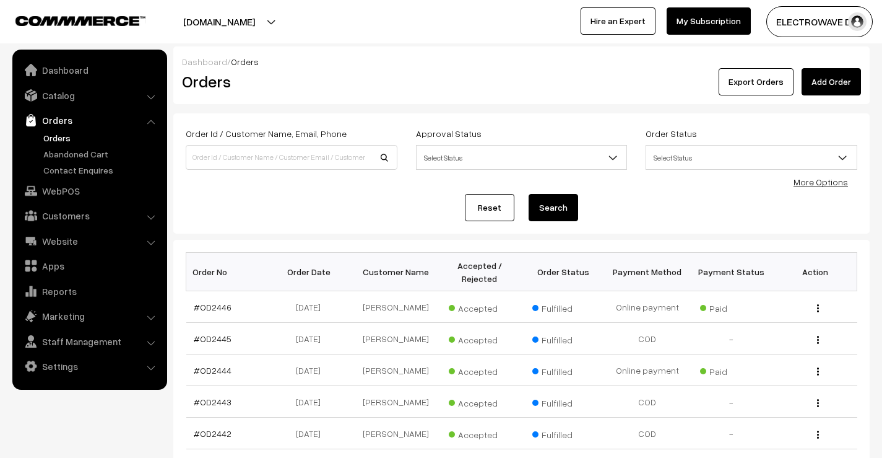
click at [56, 136] on link "Orders" at bounding box center [101, 137] width 123 height 13
